Goal: Check status: Check status

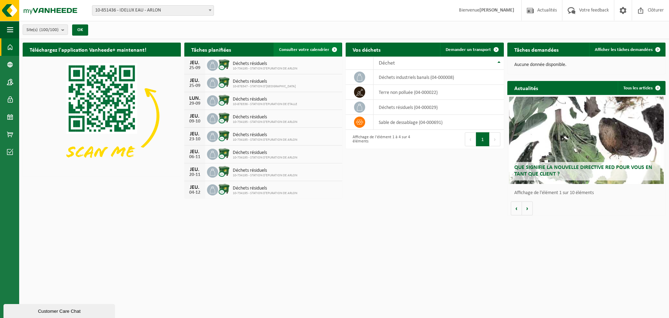
click at [310, 49] on span "Consulter votre calendrier" at bounding box center [304, 49] width 50 height 5
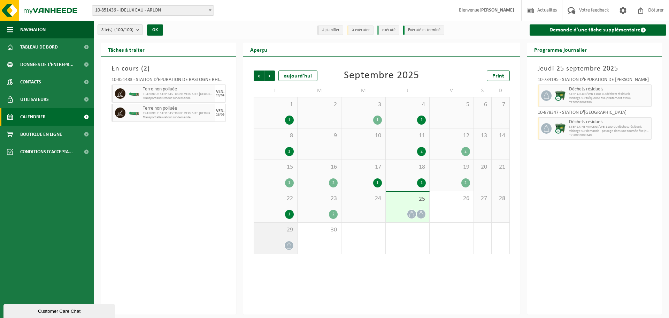
click at [288, 241] on span at bounding box center [289, 245] width 9 height 9
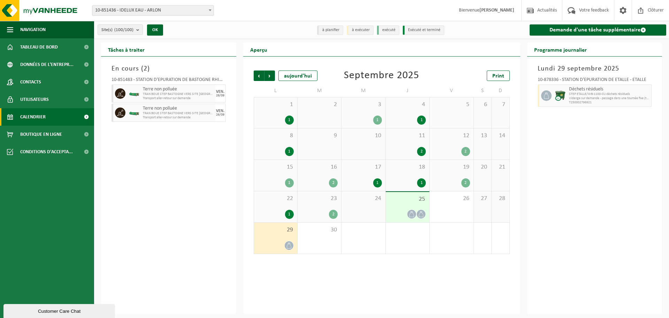
click at [409, 207] on div "25" at bounding box center [408, 207] width 44 height 30
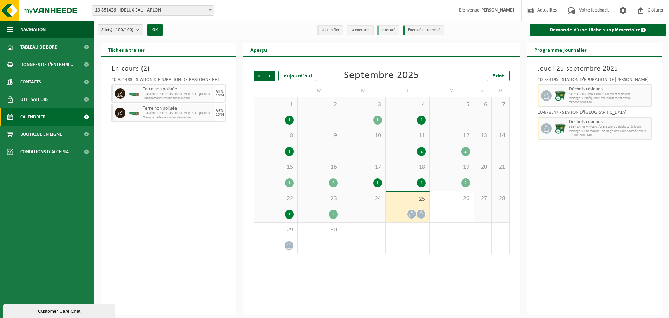
click at [625, 113] on div "10-878347 - STATION D'[GEOGRAPHIC_DATA]" at bounding box center [595, 113] width 114 height 7
click at [412, 205] on div "25" at bounding box center [408, 207] width 44 height 30
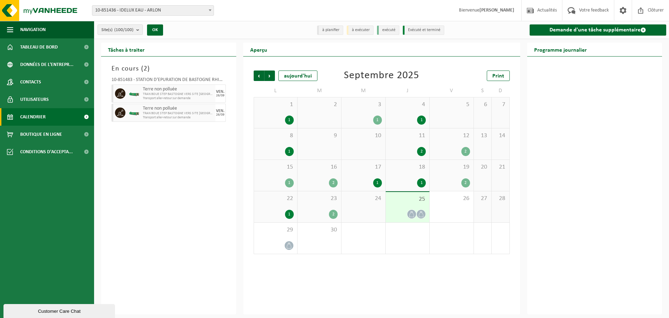
click at [400, 200] on span "25" at bounding box center [407, 199] width 37 height 8
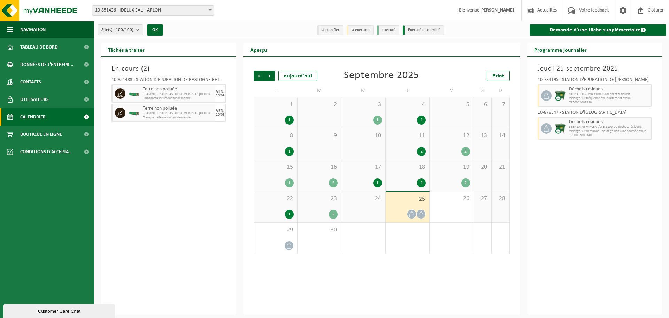
click at [334, 212] on div "2" at bounding box center [333, 213] width 9 height 9
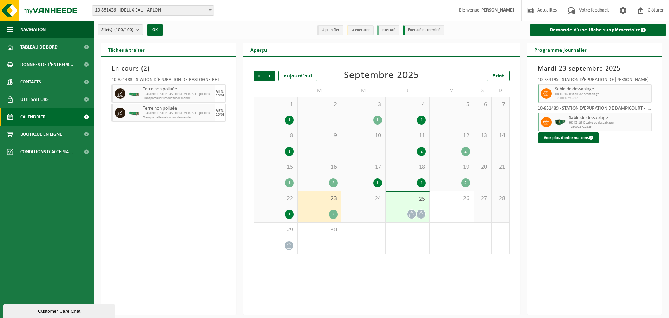
click at [282, 204] on div "22 1" at bounding box center [275, 206] width 43 height 31
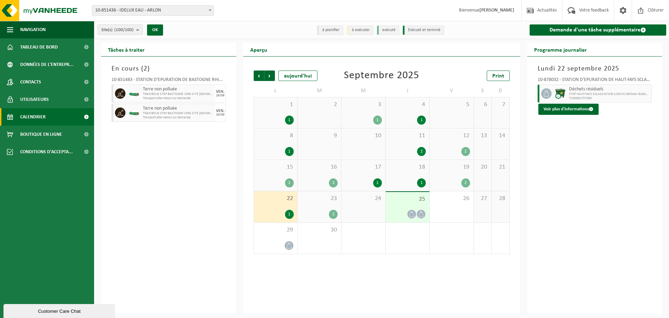
click at [405, 207] on div "25" at bounding box center [408, 207] width 44 height 30
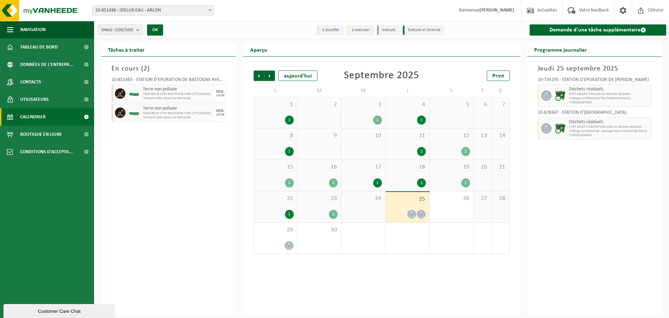
click at [610, 204] on div "Jeudi 25 septembre 2025 10-734195 - STATION D'EPURATION DE ARLON - HEINSCH Déch…" at bounding box center [594, 185] width 135 height 258
click at [405, 207] on div "25" at bounding box center [408, 207] width 44 height 30
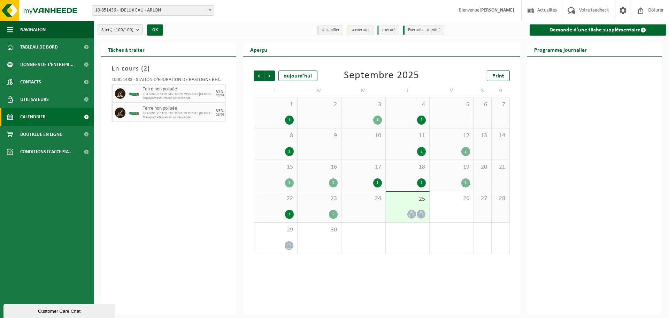
click at [415, 206] on div "25" at bounding box center [408, 207] width 44 height 30
